Goal: Navigation & Orientation: Find specific page/section

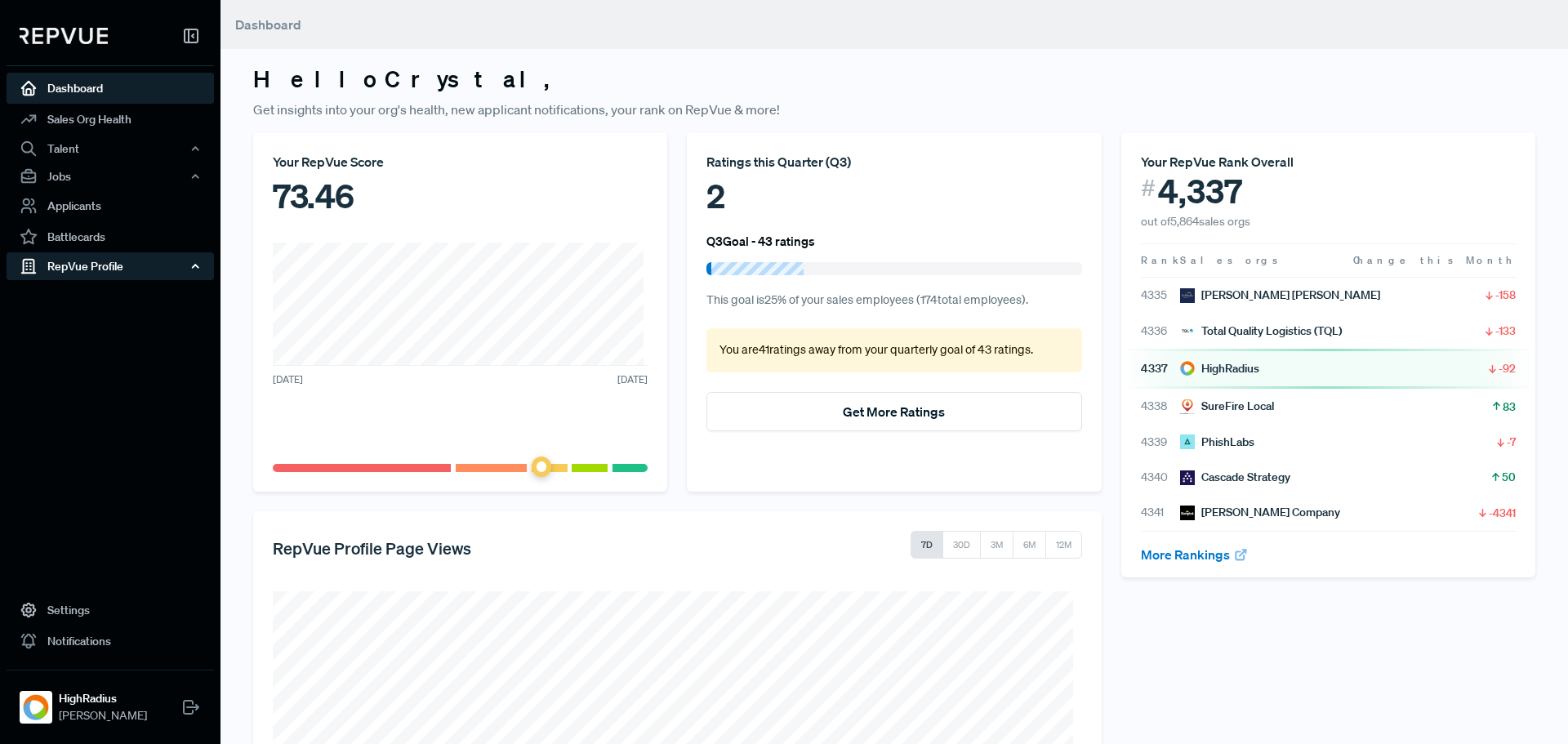
click at [90, 267] on div "RepVue Profile" at bounding box center [110, 267] width 207 height 28
click at [85, 321] on link "Reviews" at bounding box center [132, 324] width 207 height 26
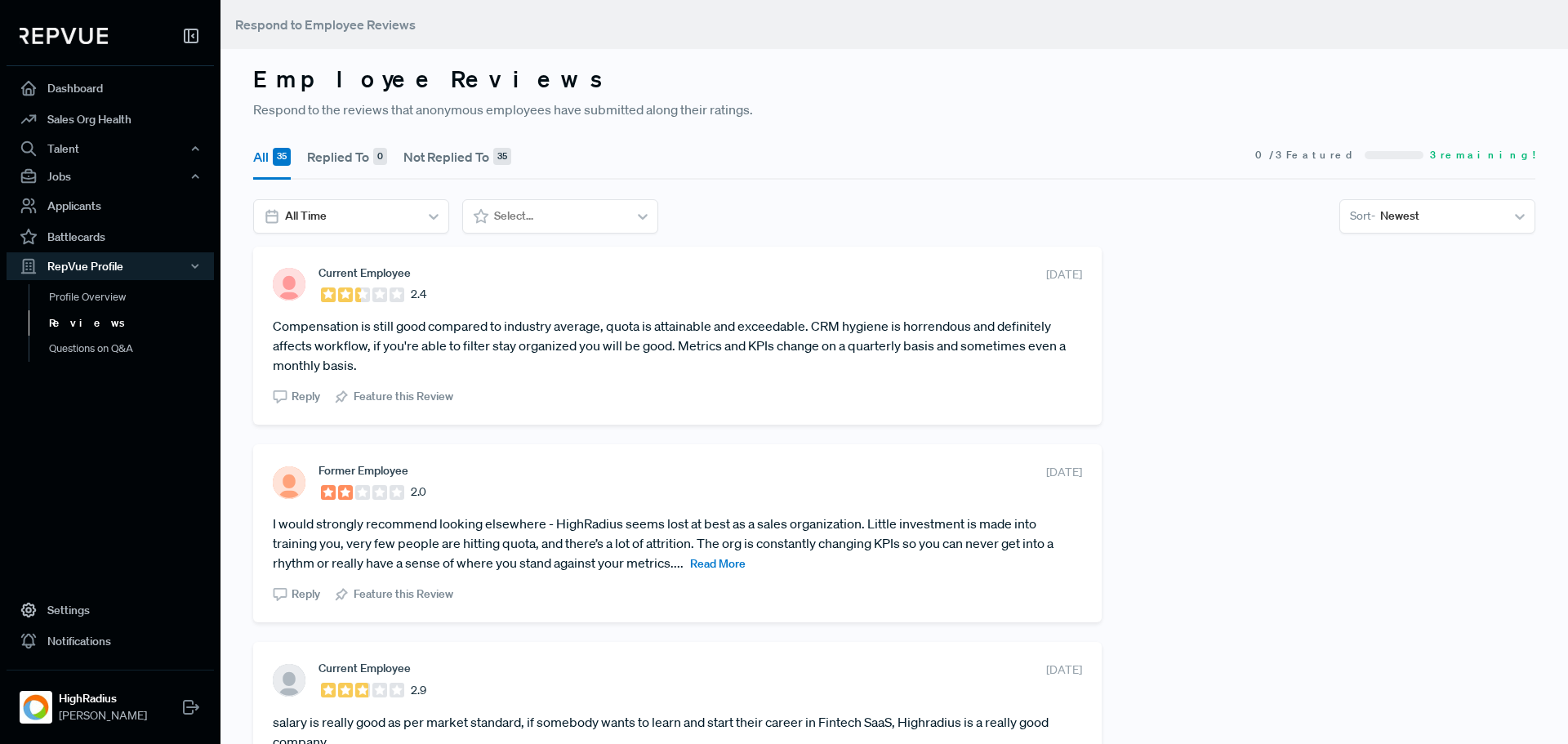
click at [605, 367] on article "Compensation is still good compared to industry average, quota is attainable an…" at bounding box center [677, 345] width 809 height 59
click at [99, 81] on link "Dashboard" at bounding box center [110, 88] width 207 height 31
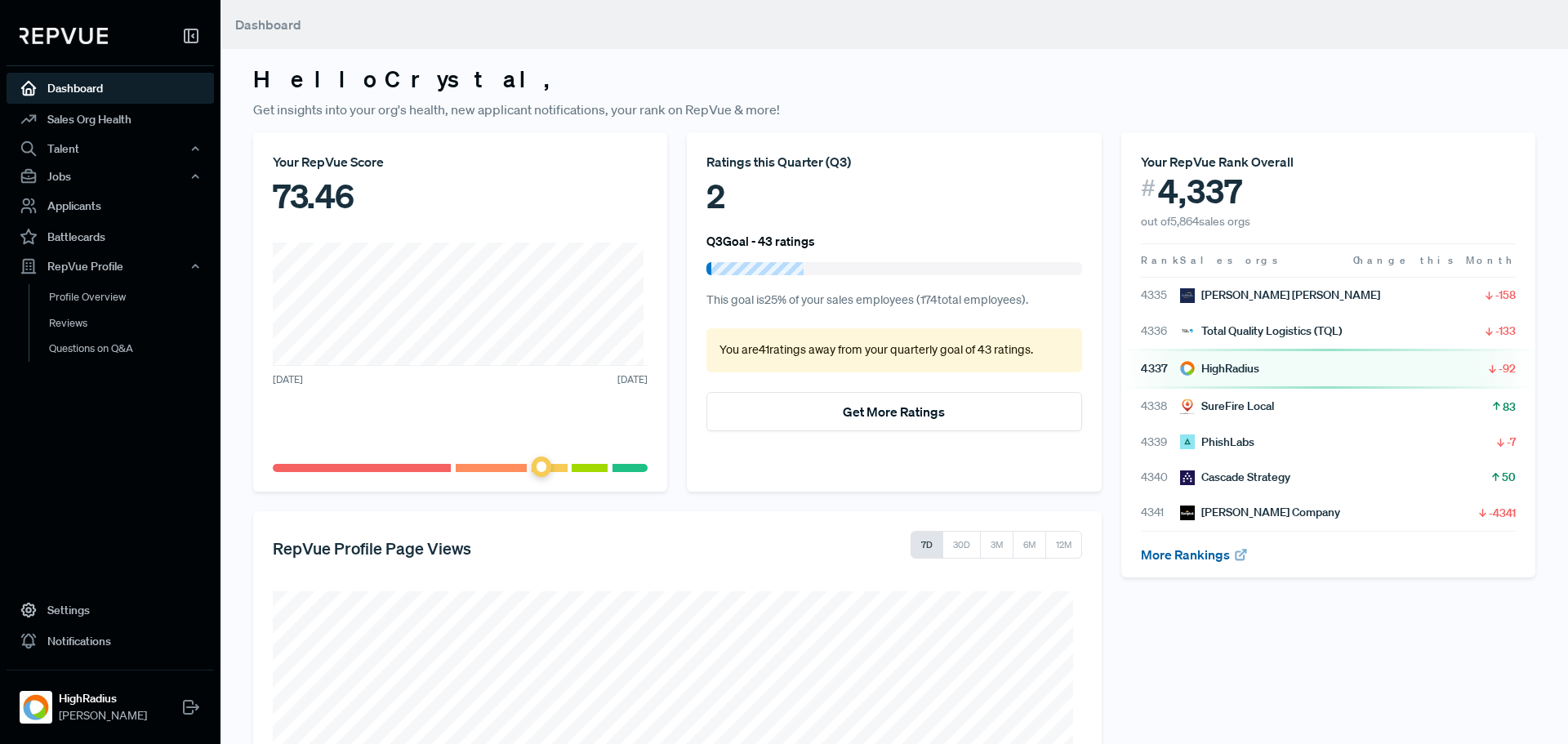
click at [1200, 554] on link "More Rankings" at bounding box center [1194, 554] width 108 height 17
